Goal: Check status: Check status

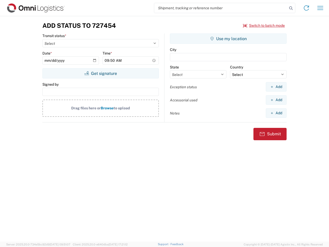
click at [221, 8] on input "search" at bounding box center [220, 8] width 133 height 10
click at [291, 8] on icon at bounding box center [290, 8] width 7 height 7
click at [306, 8] on icon at bounding box center [306, 8] width 8 height 8
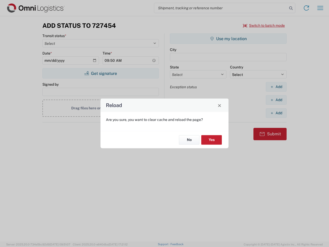
click at [264, 25] on div "Reload Are you sure, you want to clear cache and reload the page? No Yes" at bounding box center [164, 123] width 329 height 247
click at [101, 73] on div "Reload Are you sure, you want to clear cache and reload the page? No Yes" at bounding box center [164, 123] width 329 height 247
click at [228, 39] on div "Reload Are you sure, you want to clear cache and reload the page? No Yes" at bounding box center [164, 123] width 329 height 247
click at [276, 87] on div "Reload Are you sure, you want to clear cache and reload the page? No Yes" at bounding box center [164, 123] width 329 height 247
click at [276, 100] on div "Reload Are you sure, you want to clear cache and reload the page? No Yes" at bounding box center [164, 123] width 329 height 247
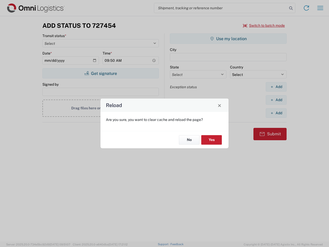
click at [276, 113] on div "Reload Are you sure, you want to clear cache and reload the page? No Yes" at bounding box center [164, 123] width 329 height 247
